Goal: Transaction & Acquisition: Purchase product/service

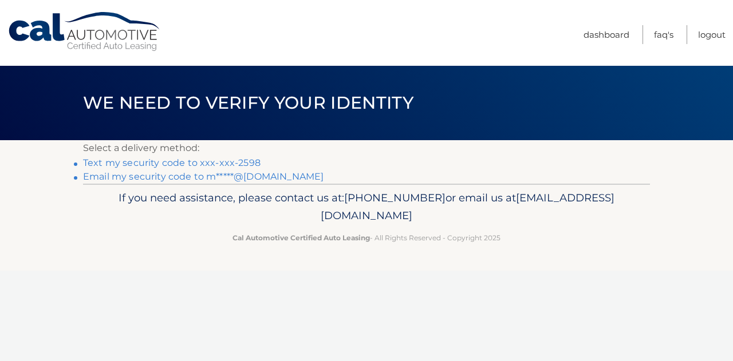
click at [147, 159] on link "Text my security code to xxx-xxx-2598" at bounding box center [172, 162] width 178 height 11
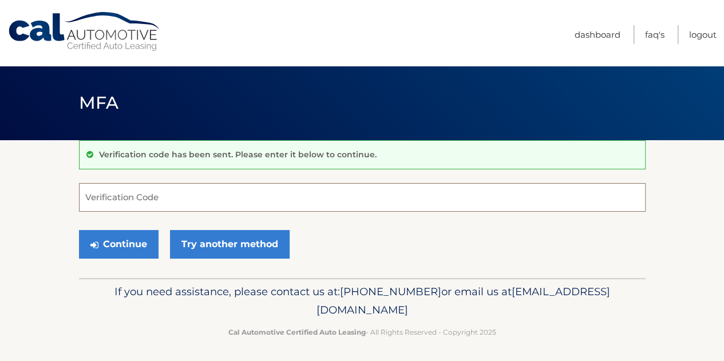
click at [148, 200] on input "Verification Code" at bounding box center [362, 197] width 567 height 29
click at [278, 360] on footer "If you need assistance, please contact us at: 609-807-3200 or email us at Custo…" at bounding box center [362, 321] width 724 height 87
click at [177, 201] on input "1" at bounding box center [362, 197] width 567 height 29
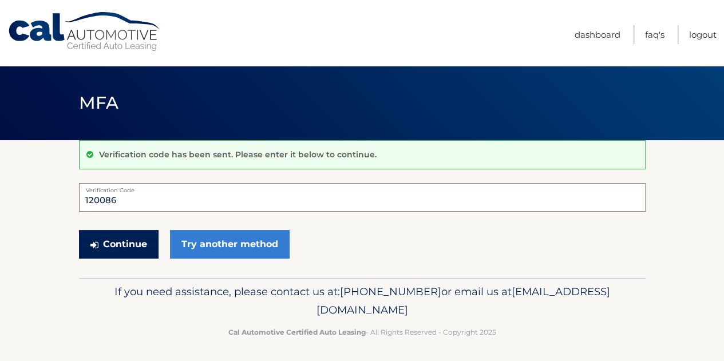
type input "120086"
click at [144, 238] on button "Continue" at bounding box center [119, 244] width 80 height 29
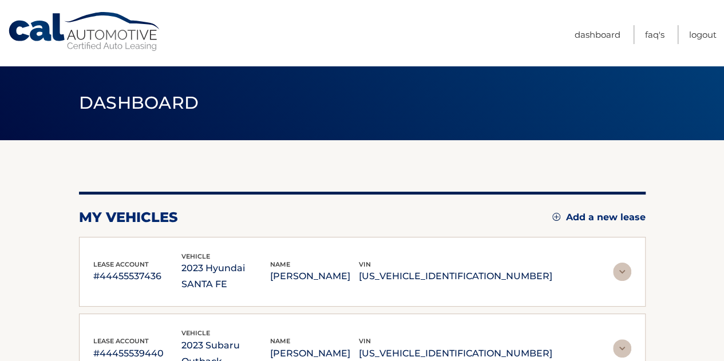
click at [625, 263] on img at bounding box center [622, 272] width 18 height 18
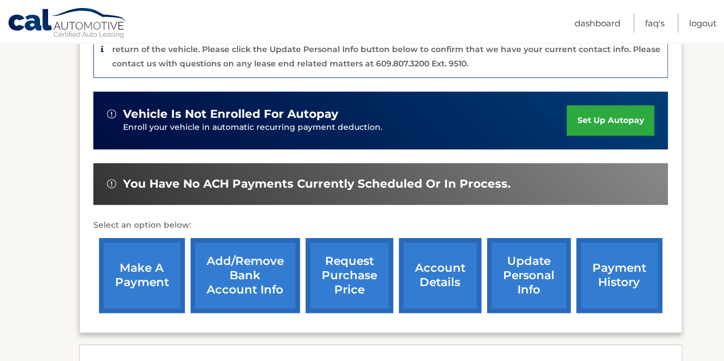
scroll to position [344, 0]
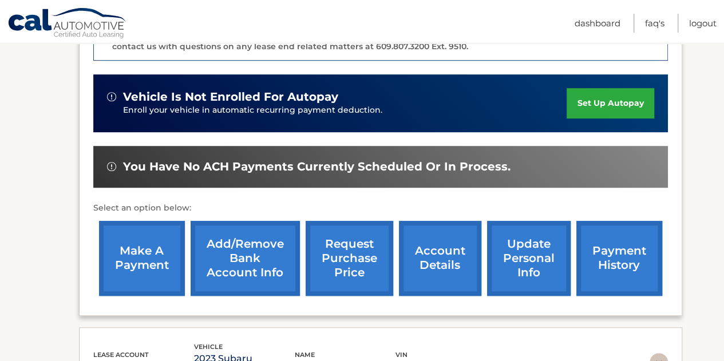
click at [145, 246] on link "make a payment" at bounding box center [142, 258] width 86 height 75
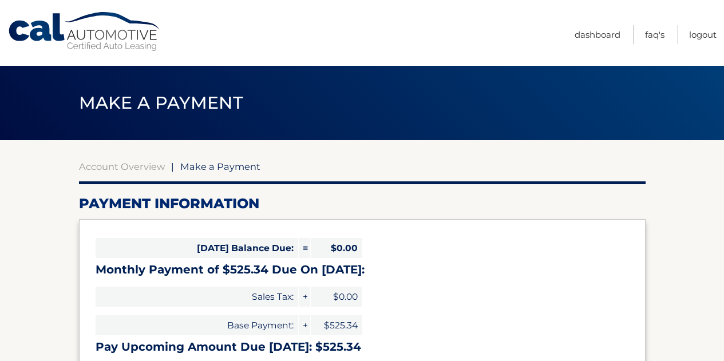
select select "MmQ5YjY5MWYtZGE4OC00MzhmLTk1OGUtZGI1MjUwZDFiYTIw"
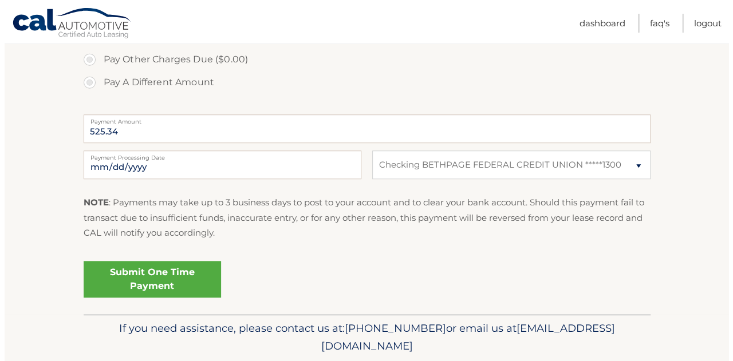
scroll to position [456, 0]
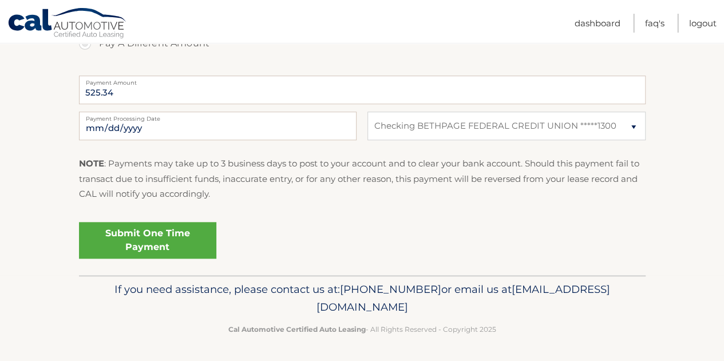
click at [190, 224] on link "Submit One Time Payment" at bounding box center [147, 240] width 137 height 37
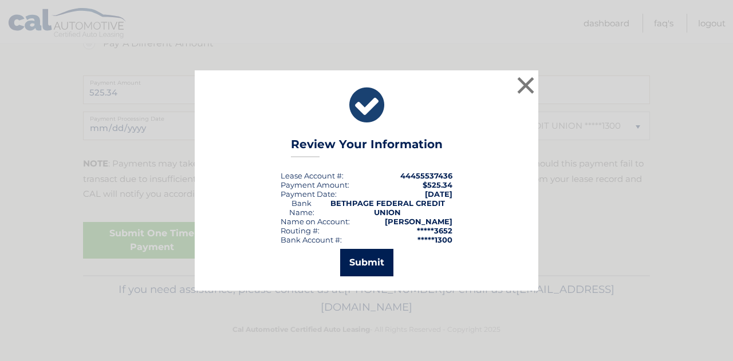
click at [357, 257] on button "Submit" at bounding box center [366, 262] width 53 height 27
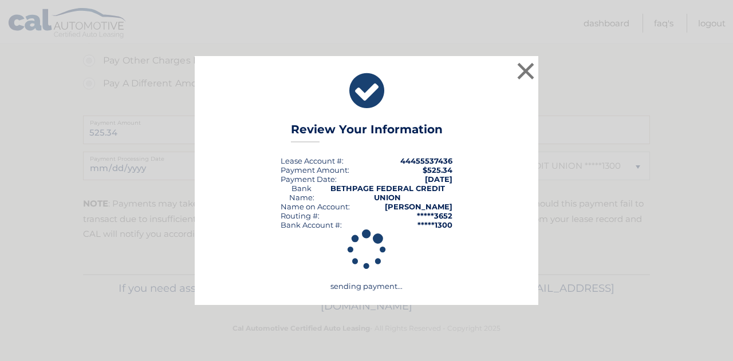
scroll to position [415, 0]
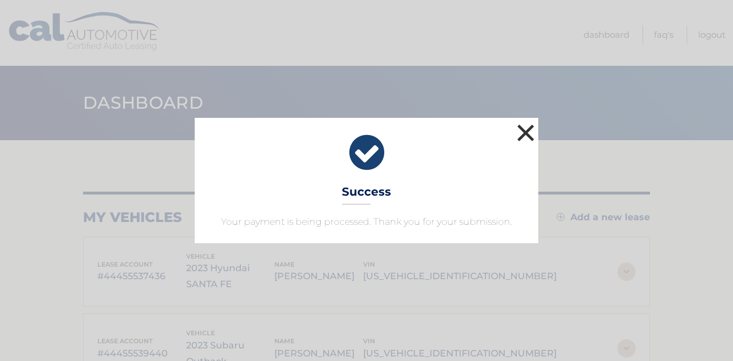
click at [529, 131] on button "×" at bounding box center [525, 132] width 23 height 23
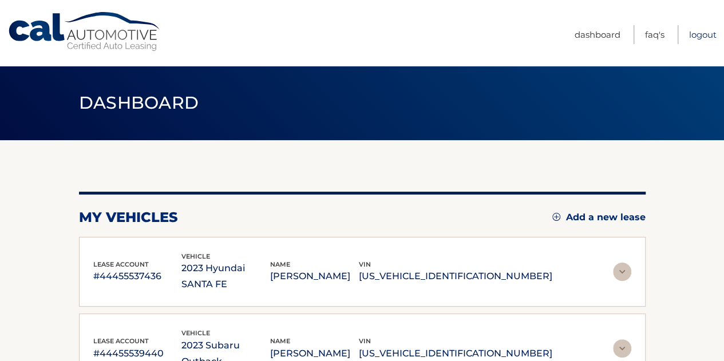
click at [710, 30] on link "Logout" at bounding box center [703, 34] width 27 height 19
